Goal: Information Seeking & Learning: Learn about a topic

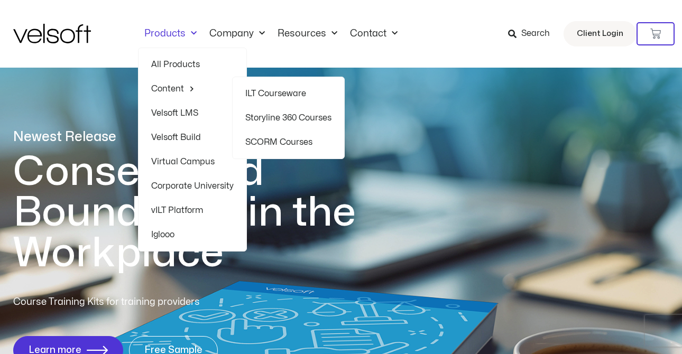
click at [283, 140] on link "SCORM Courses" at bounding box center [288, 142] width 86 height 24
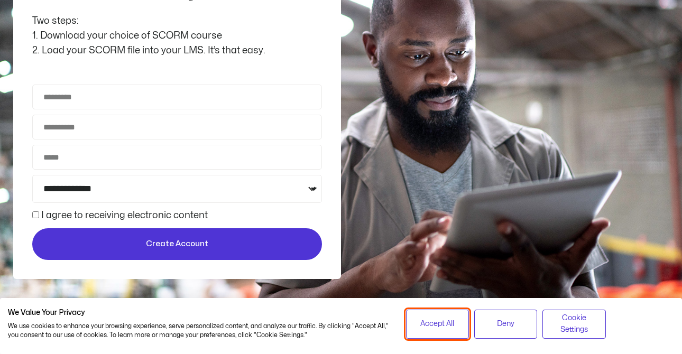
click at [436, 326] on span "Accept All" at bounding box center [437, 324] width 34 height 12
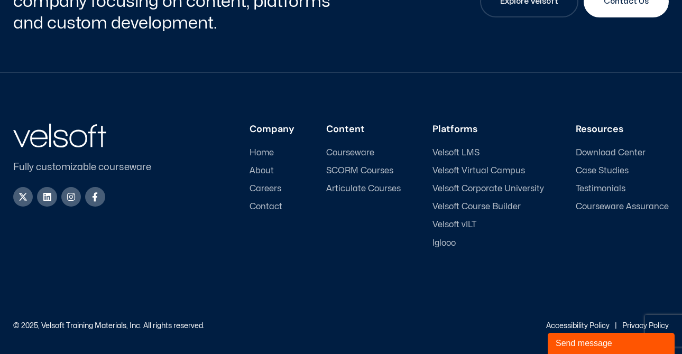
scroll to position [3980, 0]
click at [623, 152] on span "Download Center" at bounding box center [611, 153] width 70 height 10
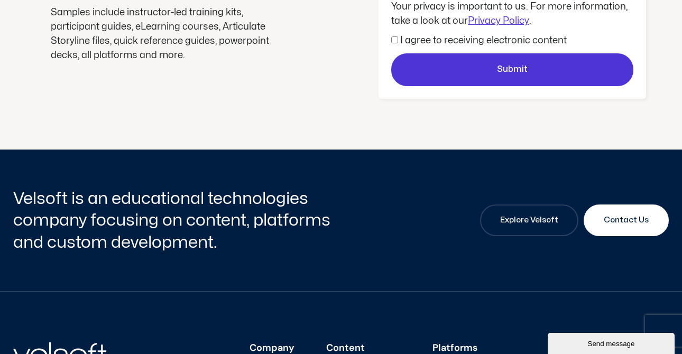
scroll to position [471, 0]
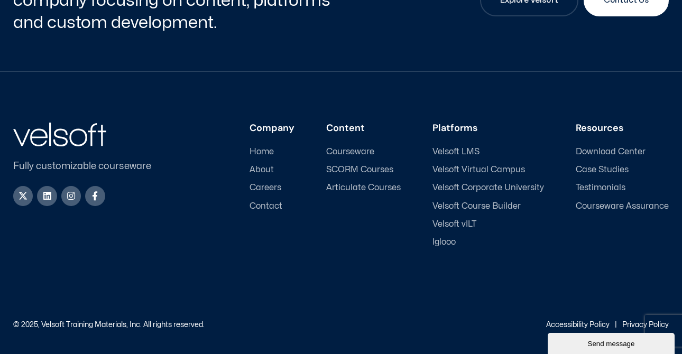
click at [370, 151] on span "Courseware" at bounding box center [350, 152] width 48 height 10
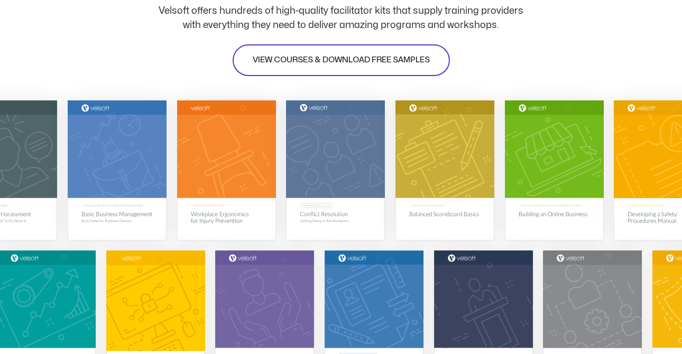
scroll to position [200, 0]
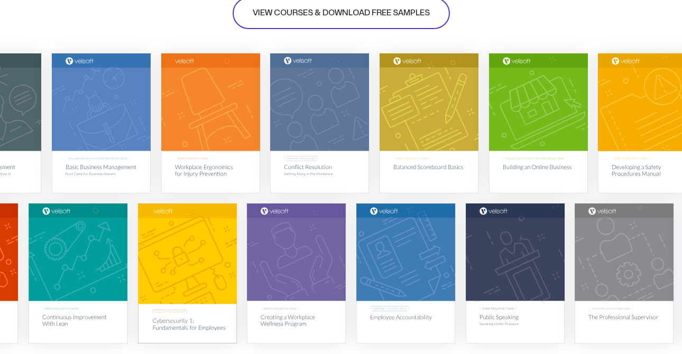
click at [315, 15] on span "VIEW COURSES & DOWNLOAD FREE SAMPLES" at bounding box center [341, 13] width 177 height 13
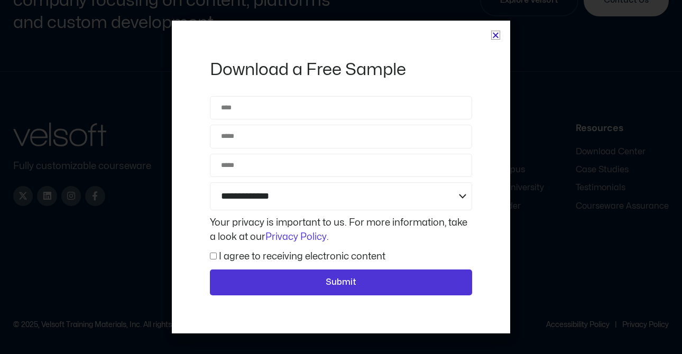
scroll to position [4981, 0]
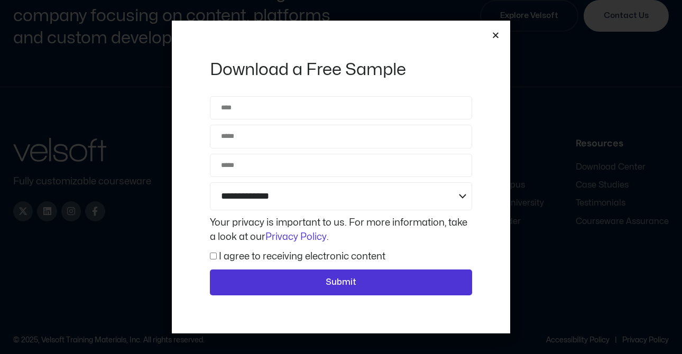
click at [494, 34] on icon "Close" at bounding box center [496, 35] width 8 height 8
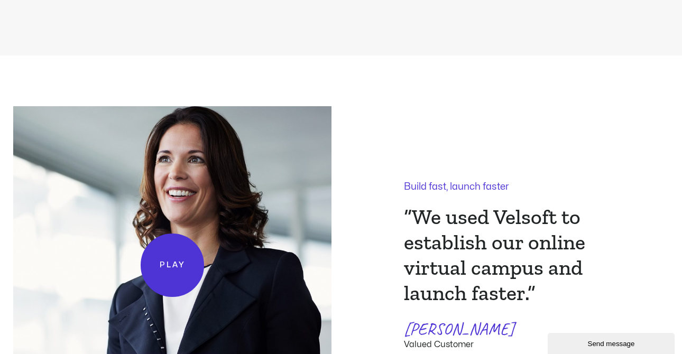
scroll to position [2153, 0]
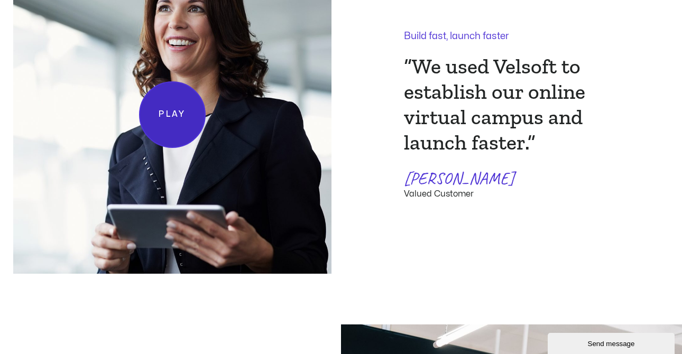
click at [170, 117] on span "Play" at bounding box center [172, 114] width 27 height 13
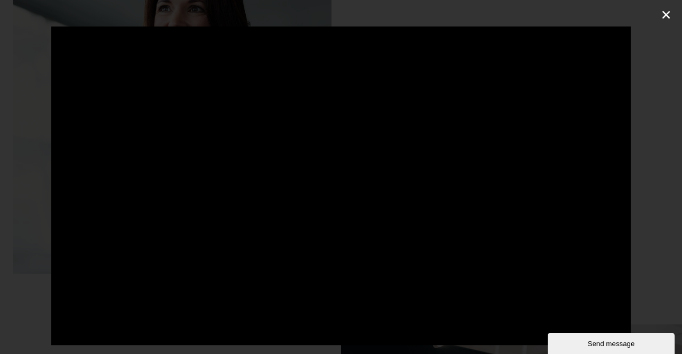
click at [661, 15] on icon "Close (Esc)" at bounding box center [666, 15] width 11 height 11
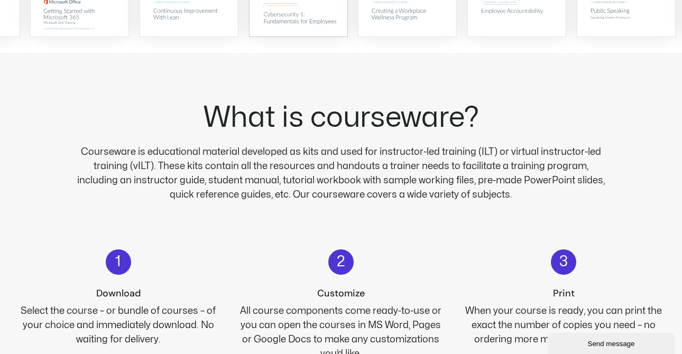
scroll to position [0, 0]
